Goal: Information Seeking & Learning: Learn about a topic

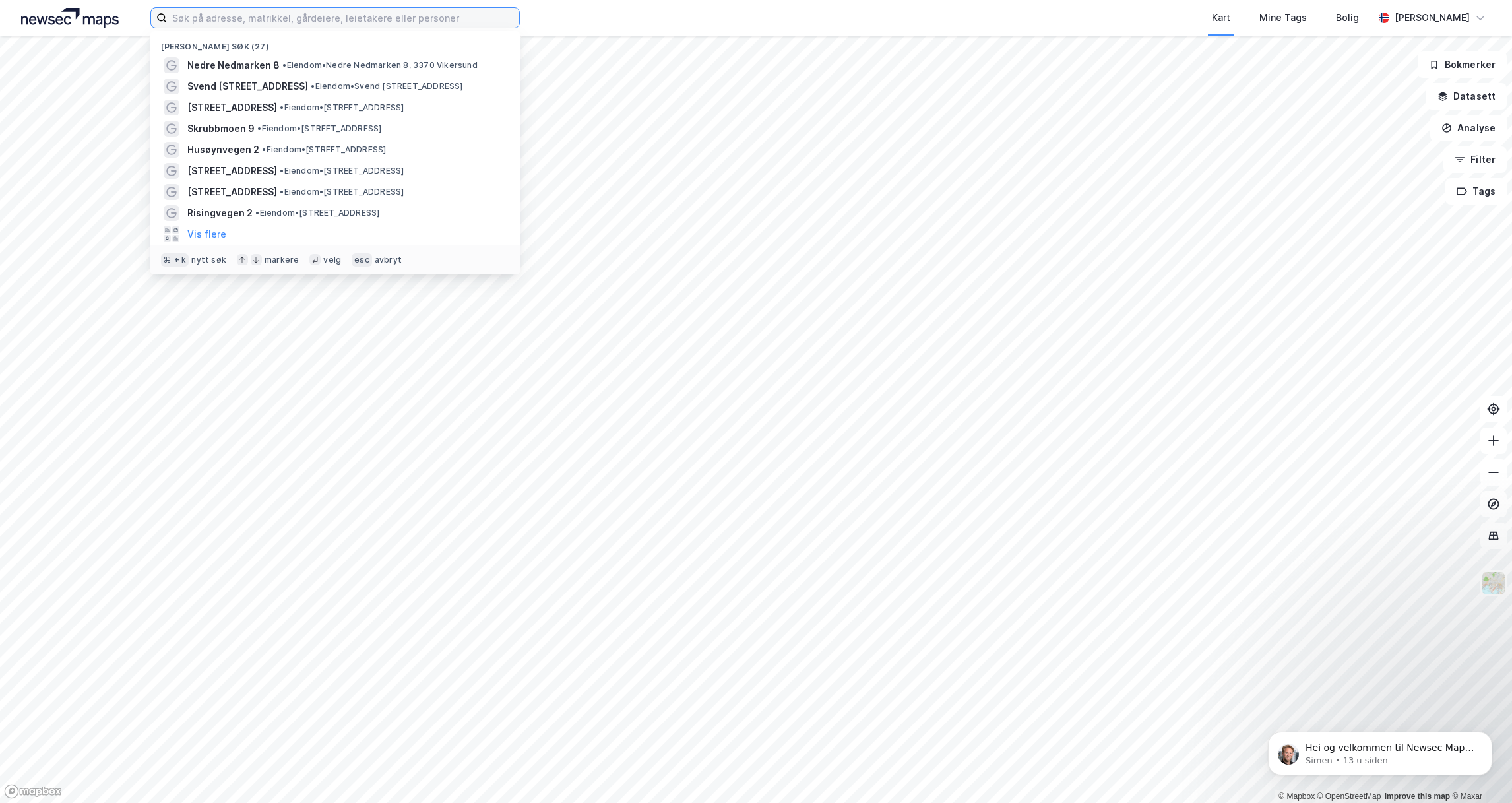
click at [268, 14] on input at bounding box center [343, 18] width 353 height 20
paste input "707057500055870758"
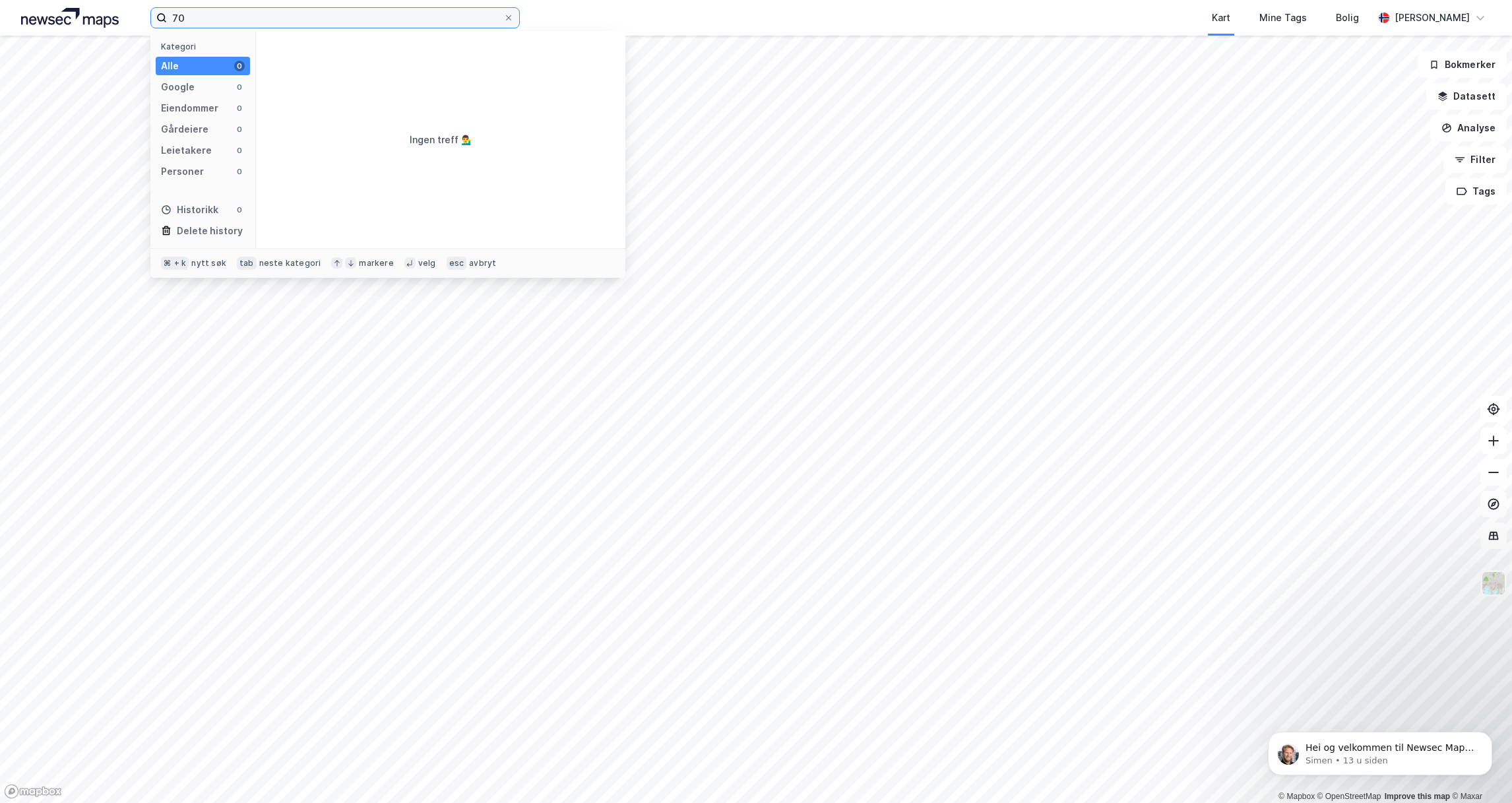
type input "7"
type input "Billingstadsletta 19"
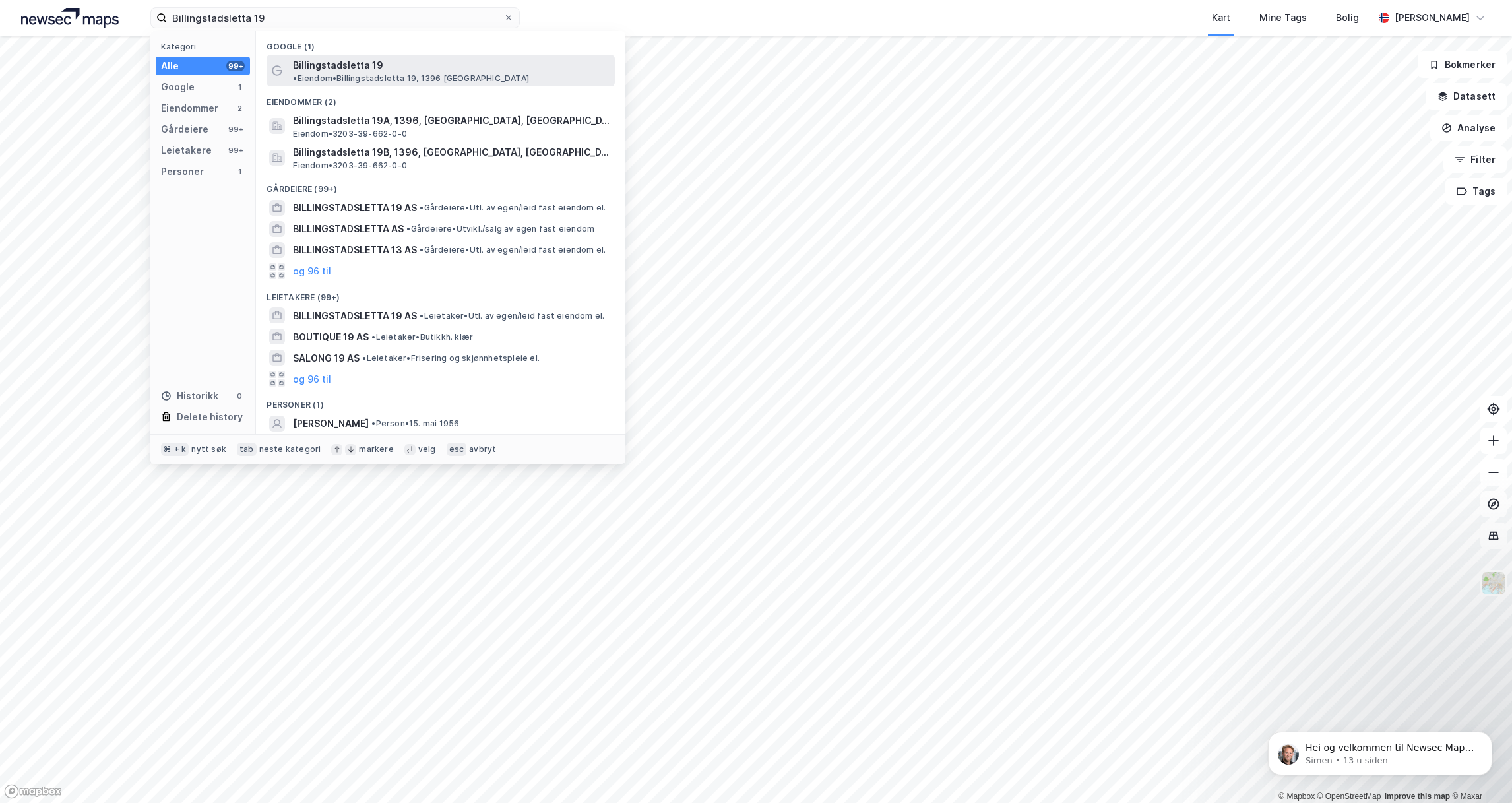
click at [341, 62] on span "Billingstadsletta 19" at bounding box center [338, 65] width 90 height 16
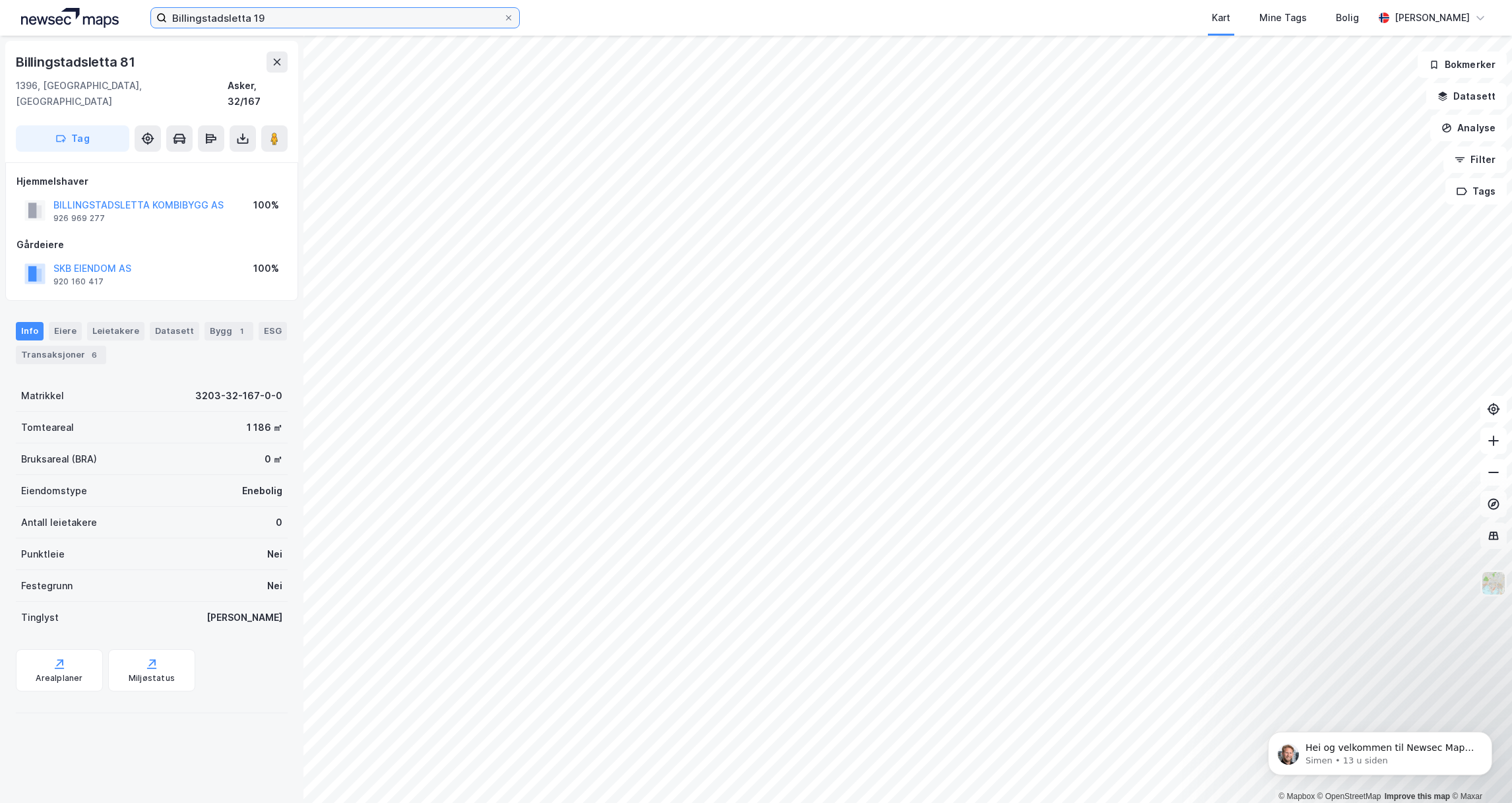
click at [294, 9] on input "Billingstadsletta 19" at bounding box center [335, 18] width 336 height 20
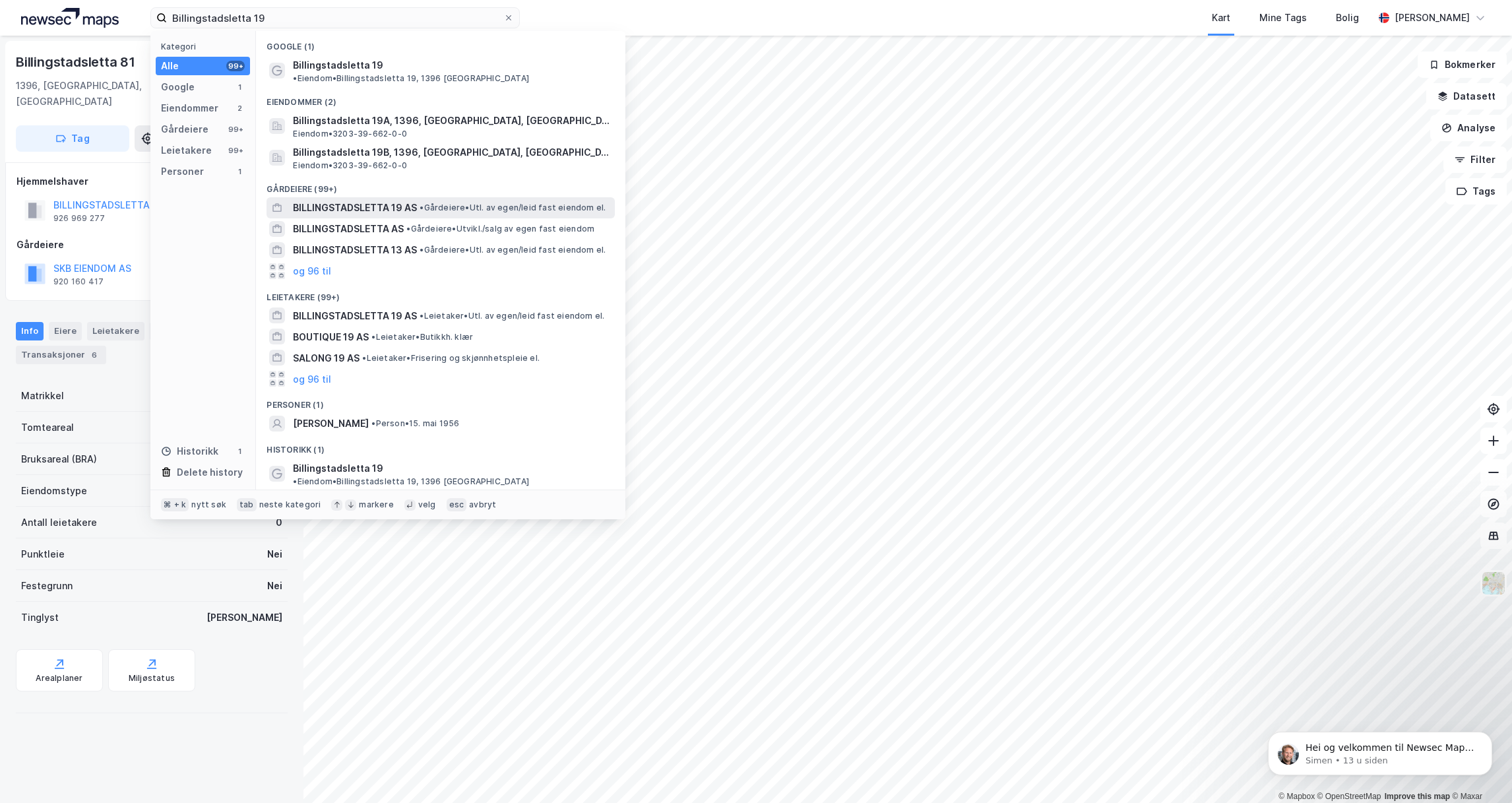
click at [319, 200] on span "BILLINGSTADSLETTA 19 AS" at bounding box center [355, 207] width 124 height 16
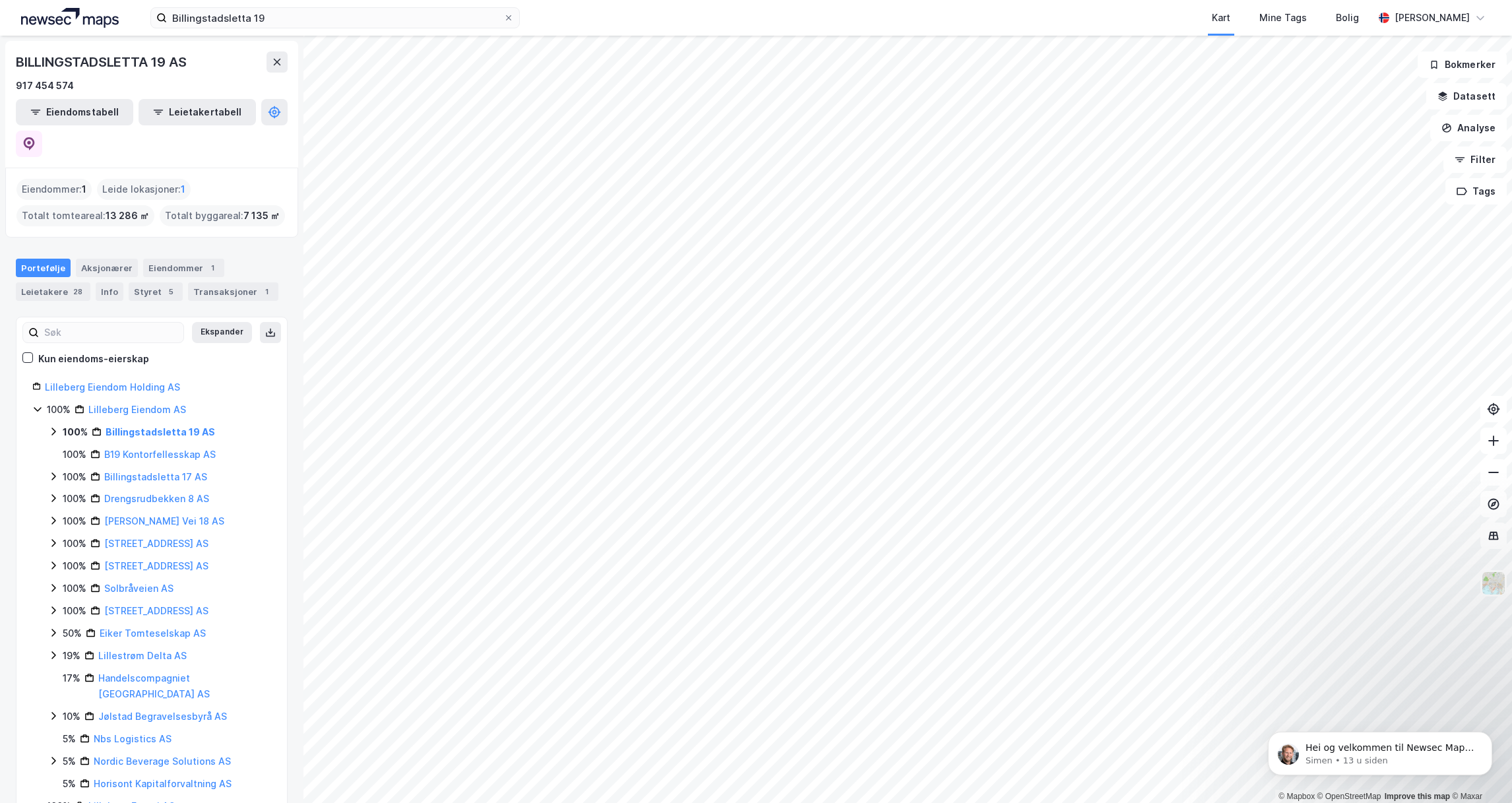
click at [36, 404] on icon at bounding box center [37, 409] width 11 height 11
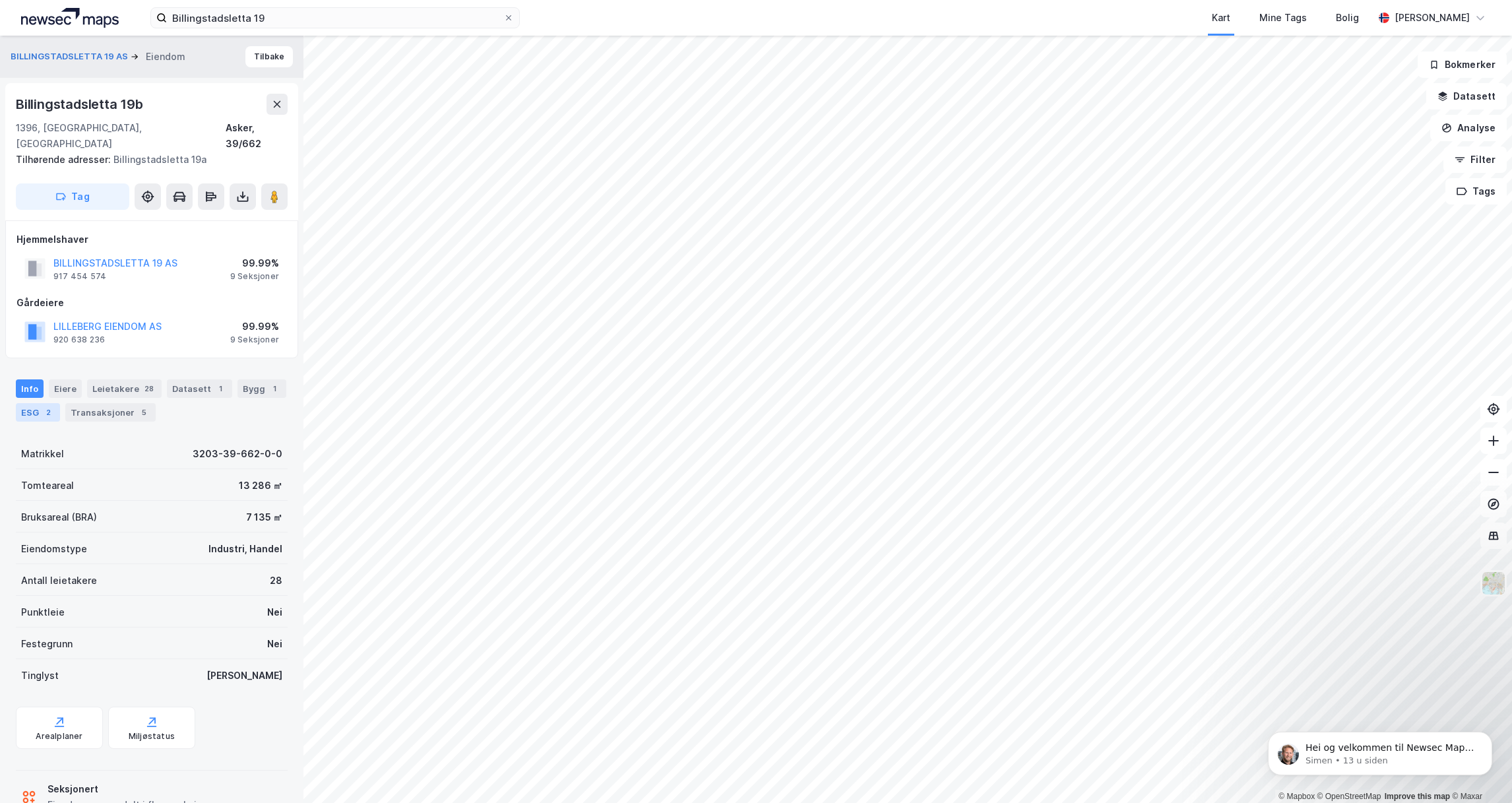
click at [39, 403] on div "ESG 2" at bounding box center [38, 412] width 44 height 18
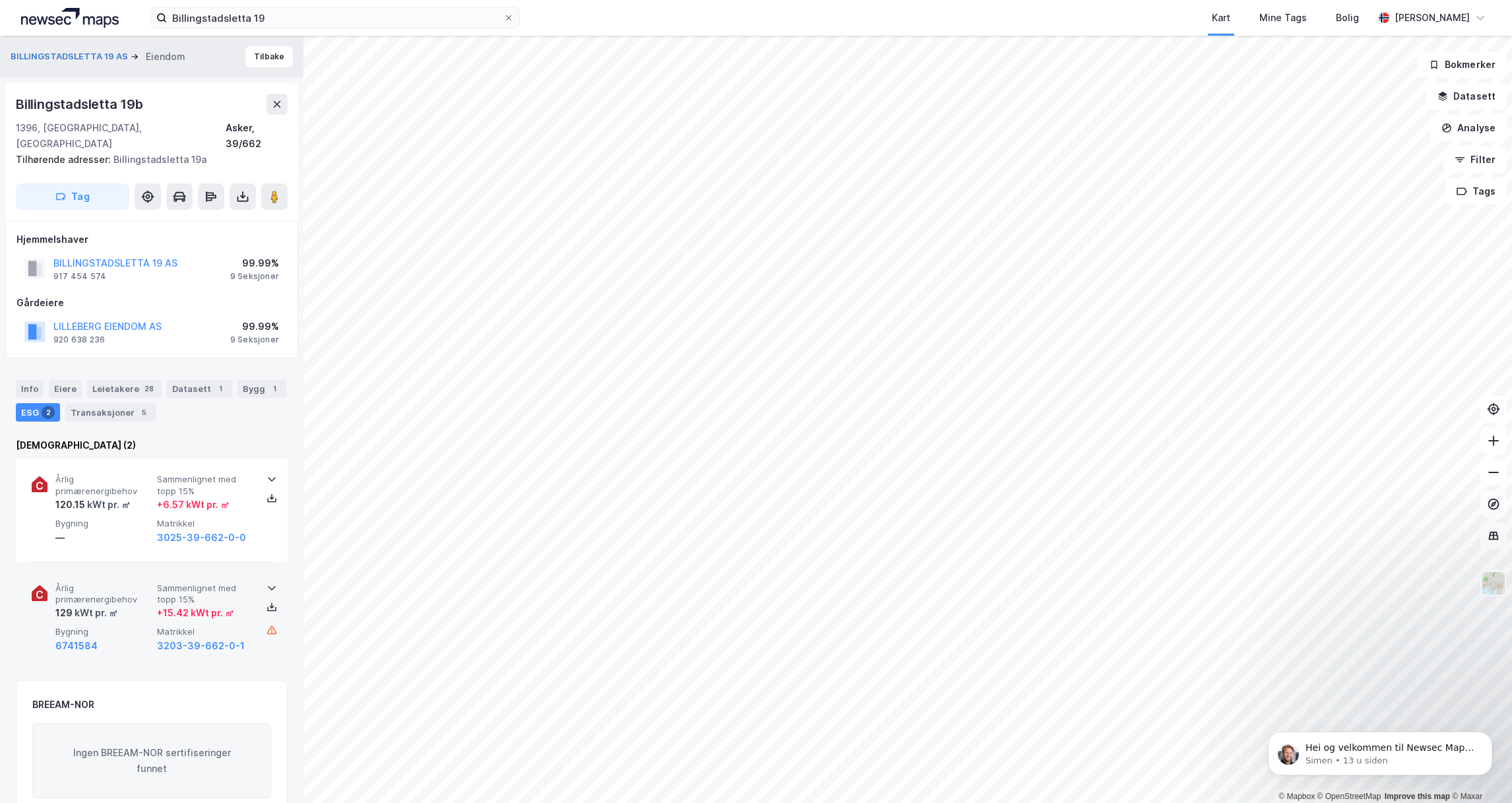
click at [86, 582] on span "Årlig primærenergibehov" at bounding box center [103, 593] width 96 height 23
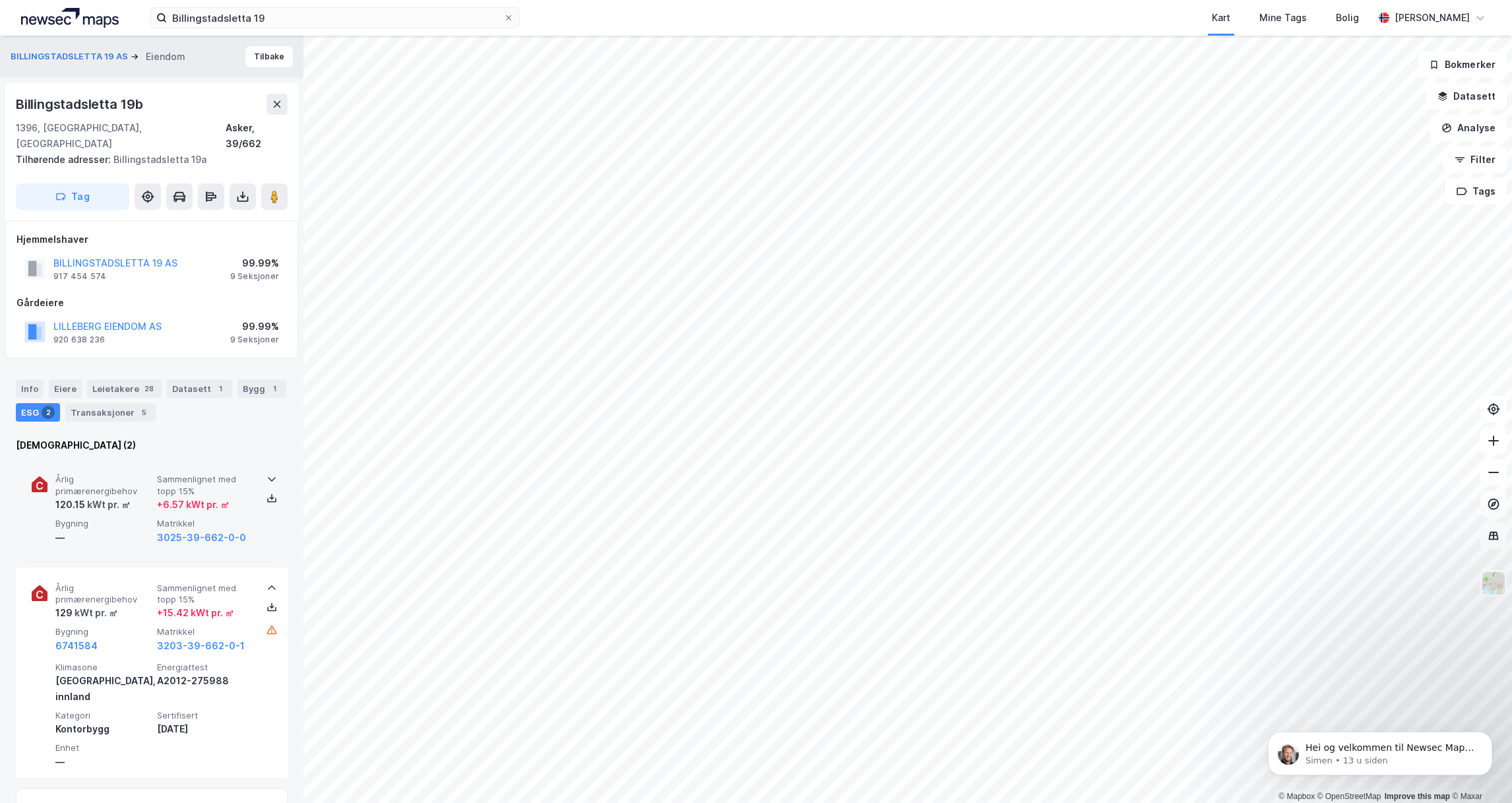
click at [85, 497] on div "kWt pr. ㎡" at bounding box center [107, 505] width 46 height 16
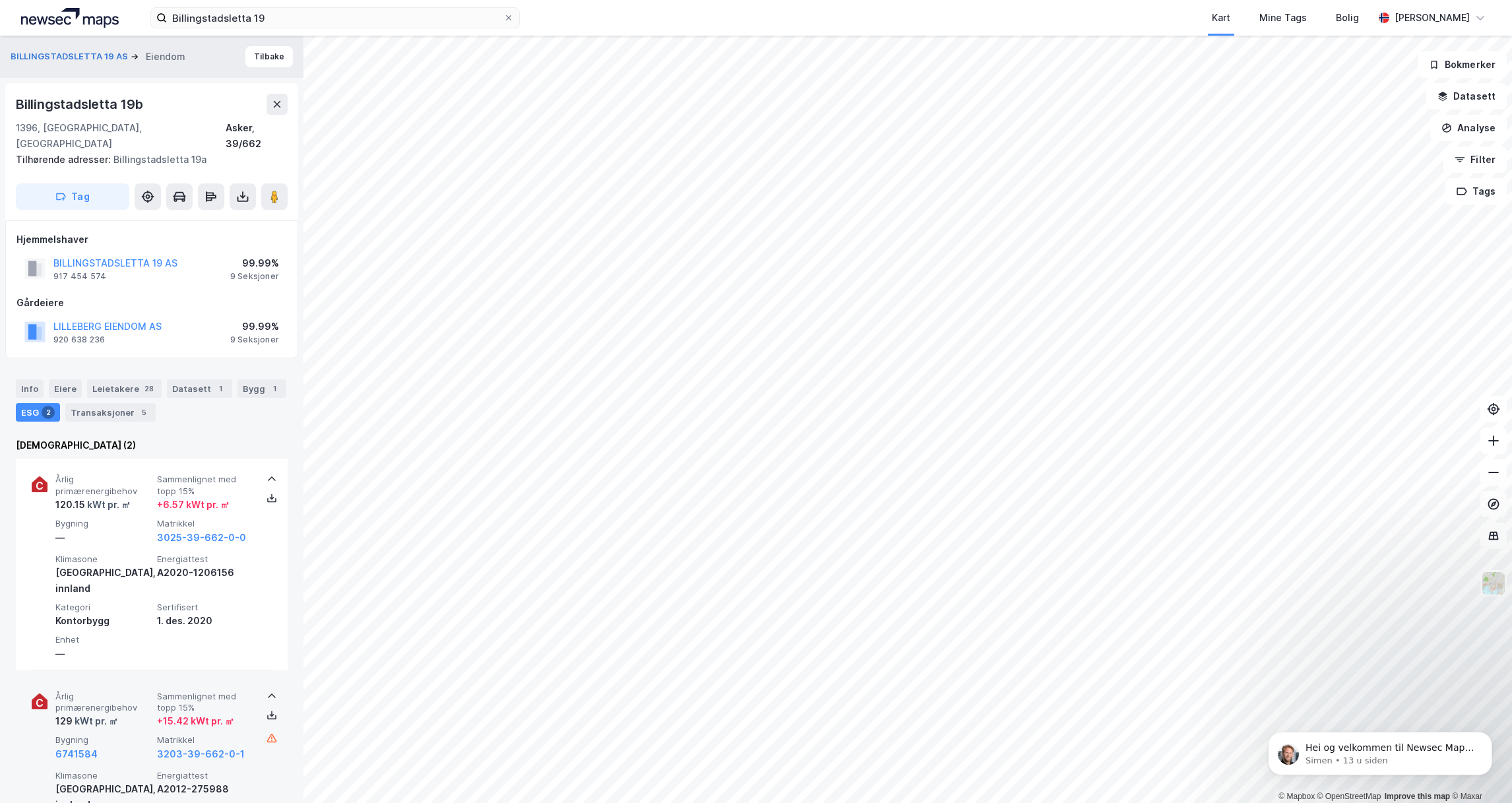
click at [95, 690] on span "Årlig primærenergibehov" at bounding box center [103, 701] width 96 height 23
click at [95, 690] on span "Årlig primærenergibehov" at bounding box center [103, 701] width 96 height 23
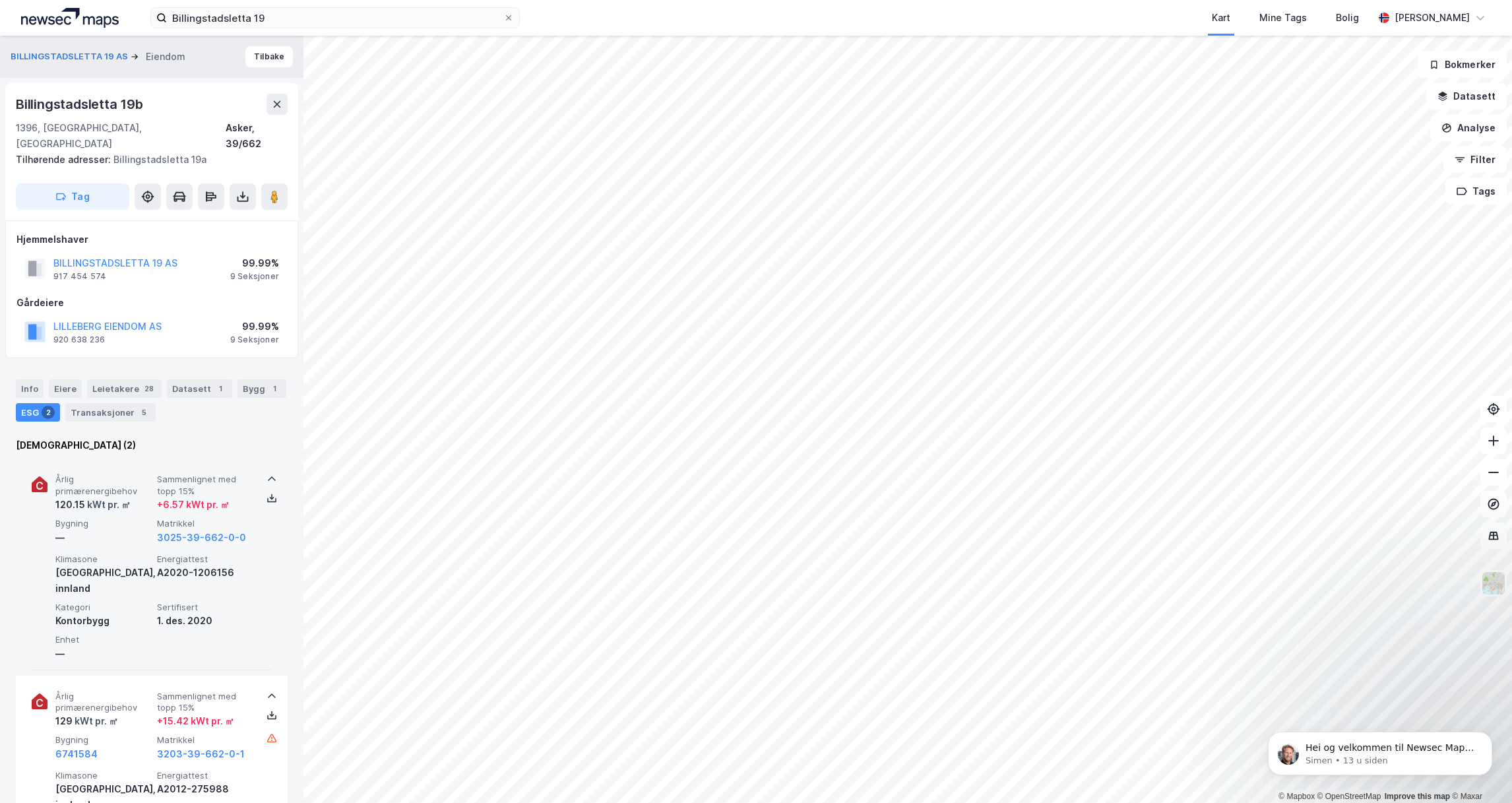
click at [74, 474] on span "Årlig primærenergibehov" at bounding box center [103, 485] width 96 height 23
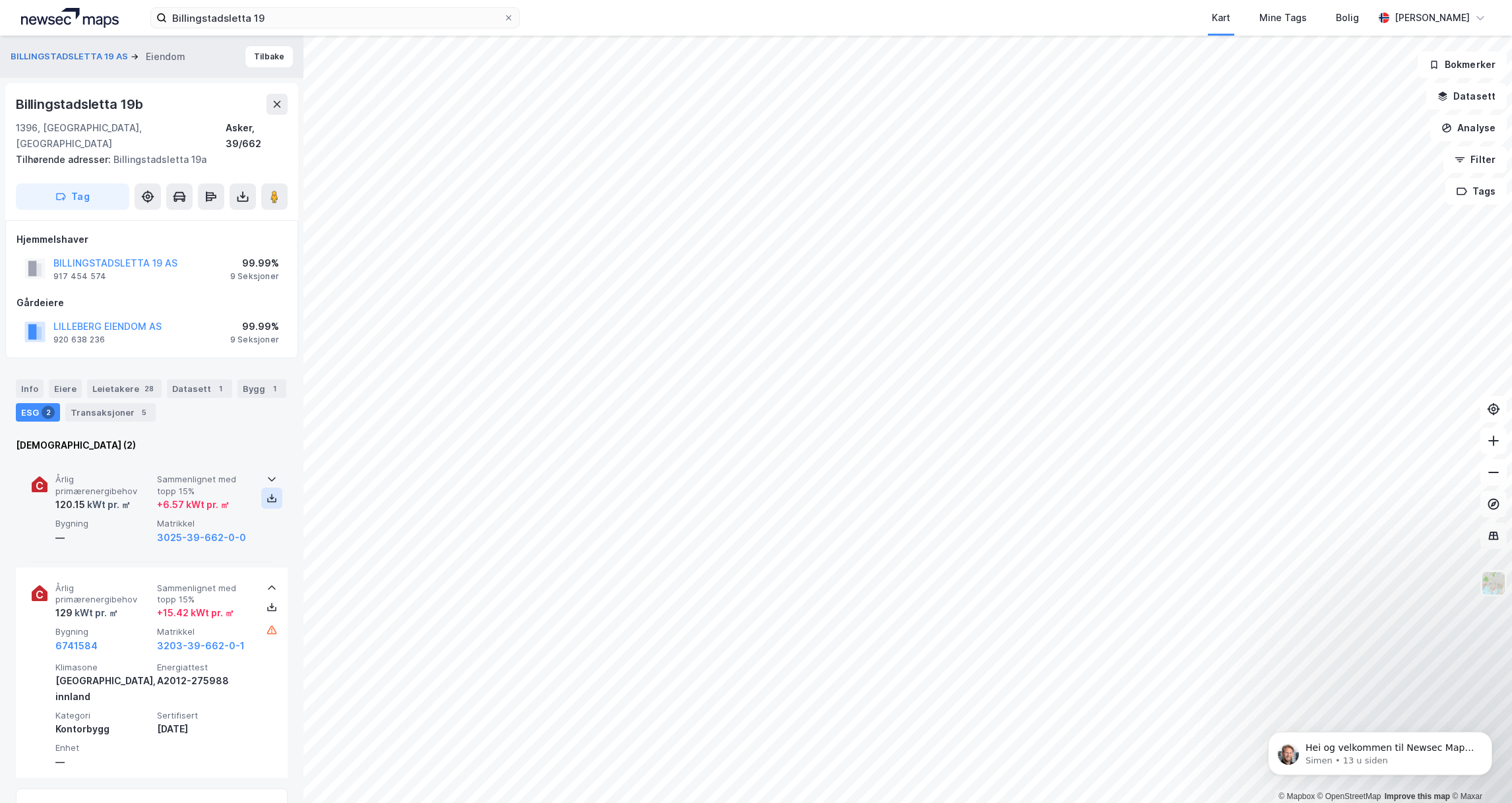
click at [273, 493] on icon at bounding box center [271, 497] width 11 height 11
click at [271, 477] on icon at bounding box center [271, 479] width 8 height 5
